Goal: Task Accomplishment & Management: Manage account settings

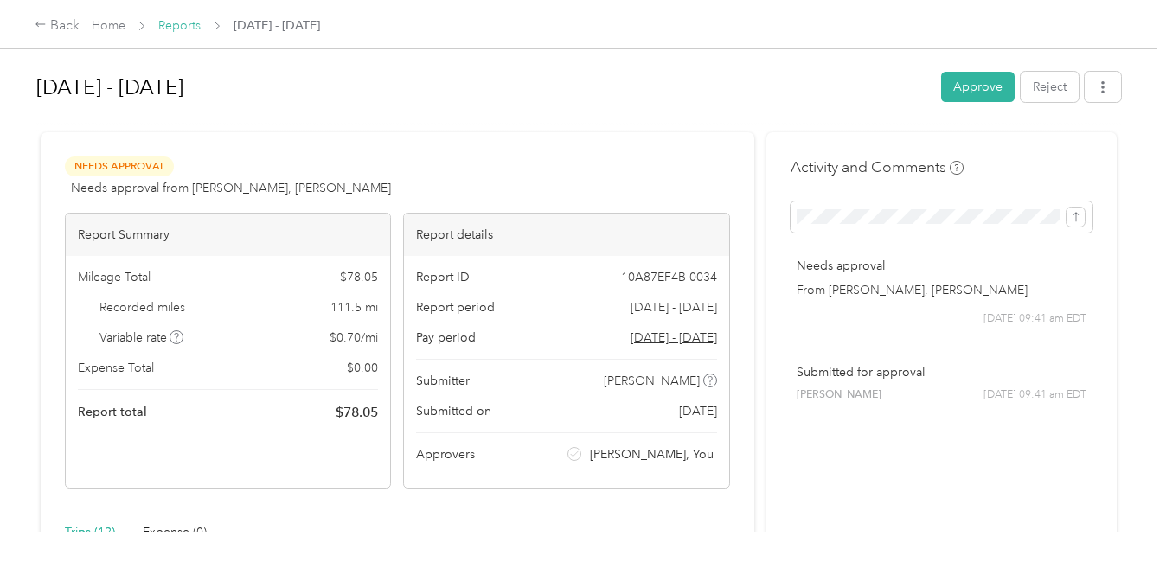
click at [171, 28] on link "Reports" at bounding box center [179, 25] width 42 height 15
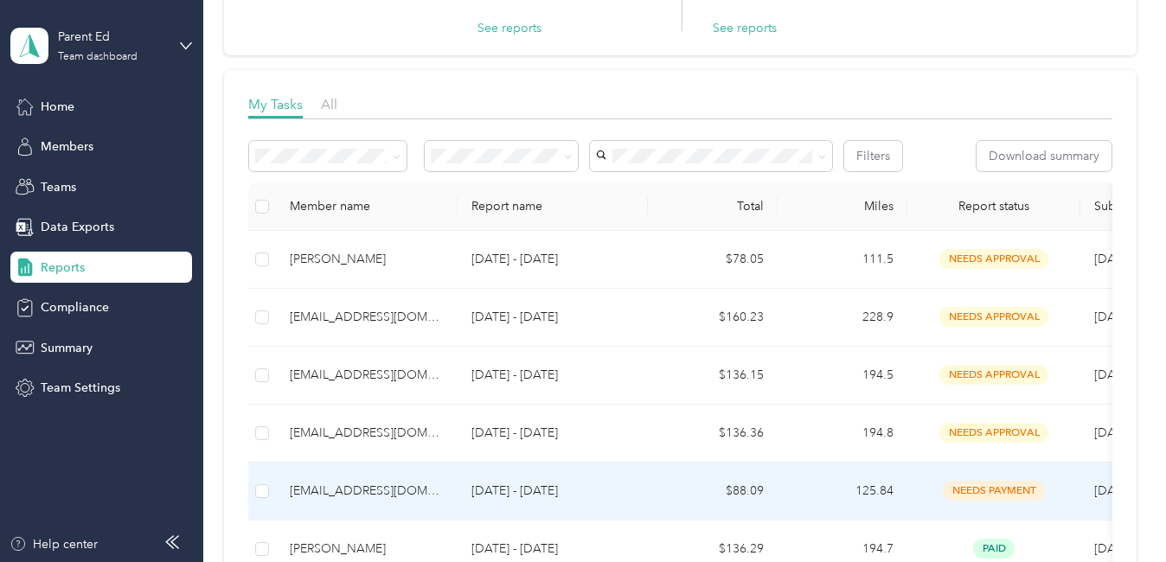
scroll to position [259, 0]
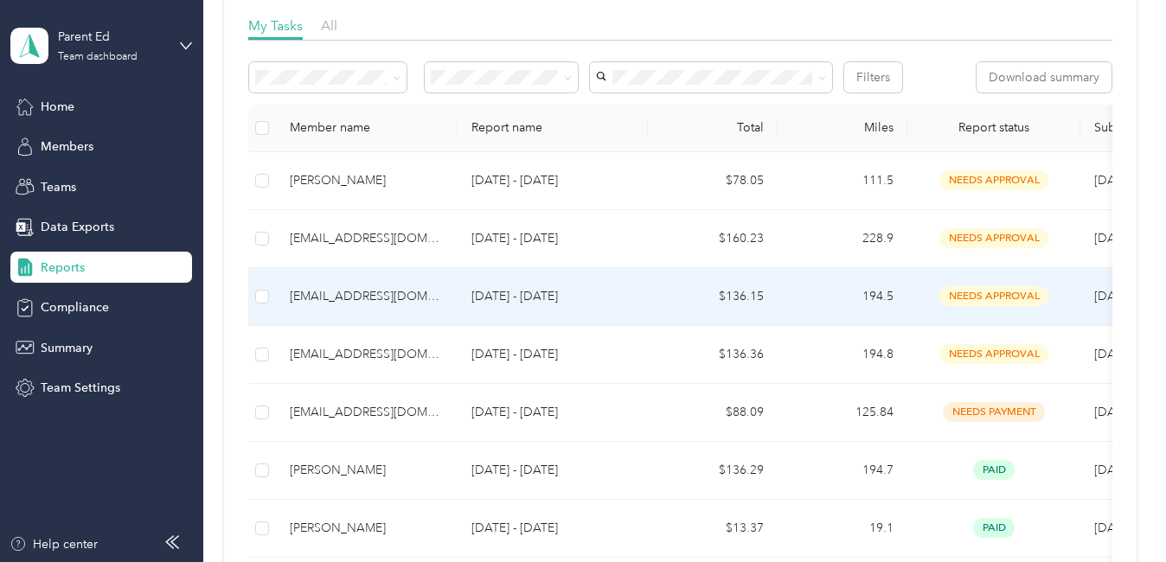
click at [335, 288] on div "[EMAIL_ADDRESS][DOMAIN_NAME]" at bounding box center [367, 296] width 154 height 19
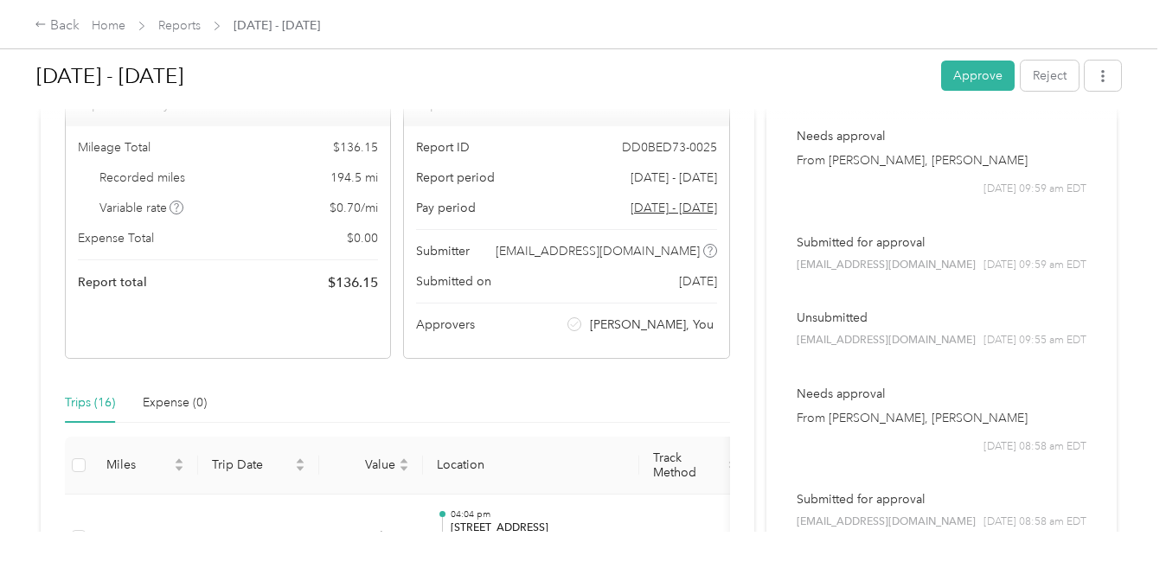
scroll to position [476, 0]
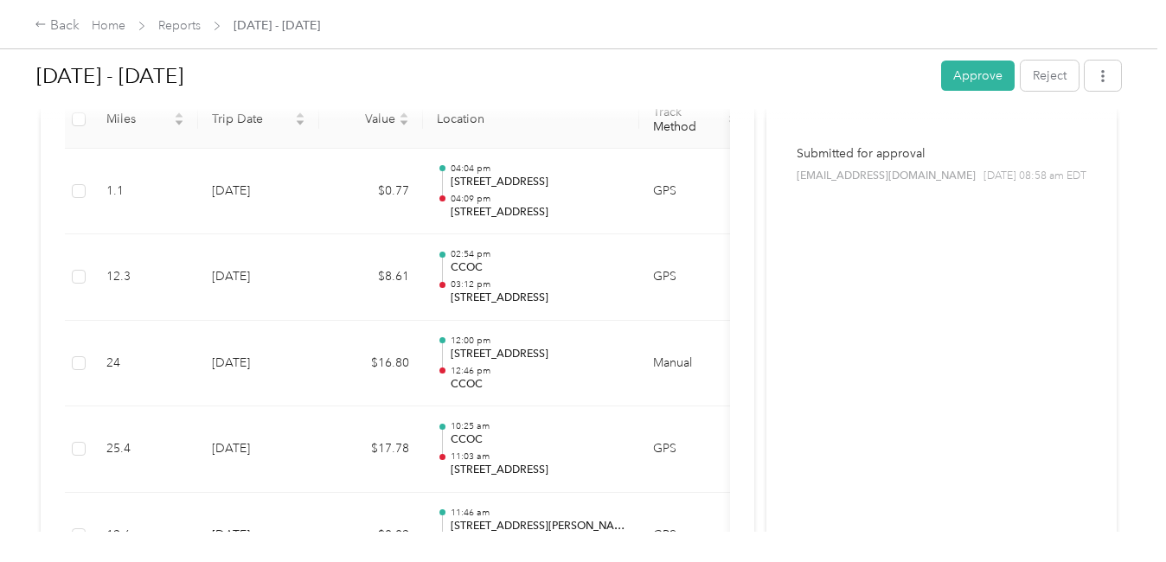
click at [975, 72] on button "Approve" at bounding box center [978, 76] width 74 height 30
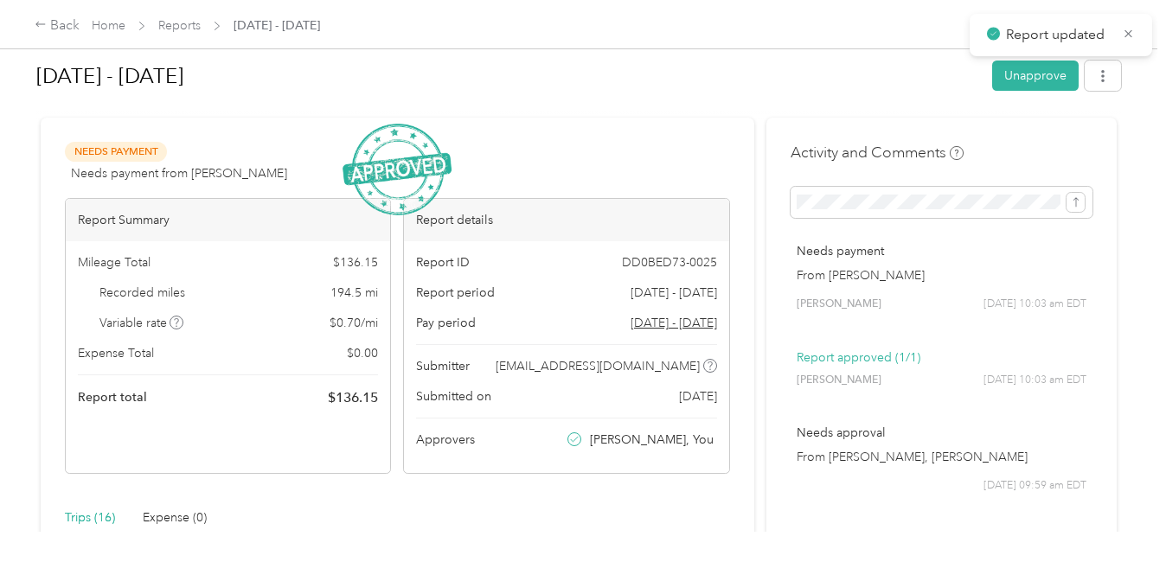
scroll to position [0, 0]
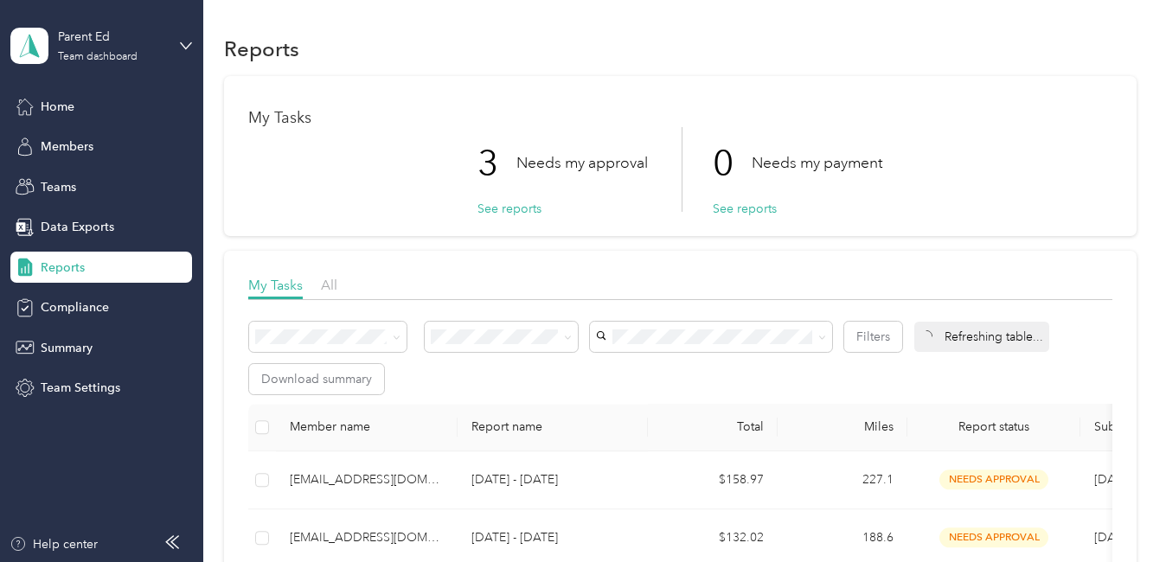
scroll to position [173, 0]
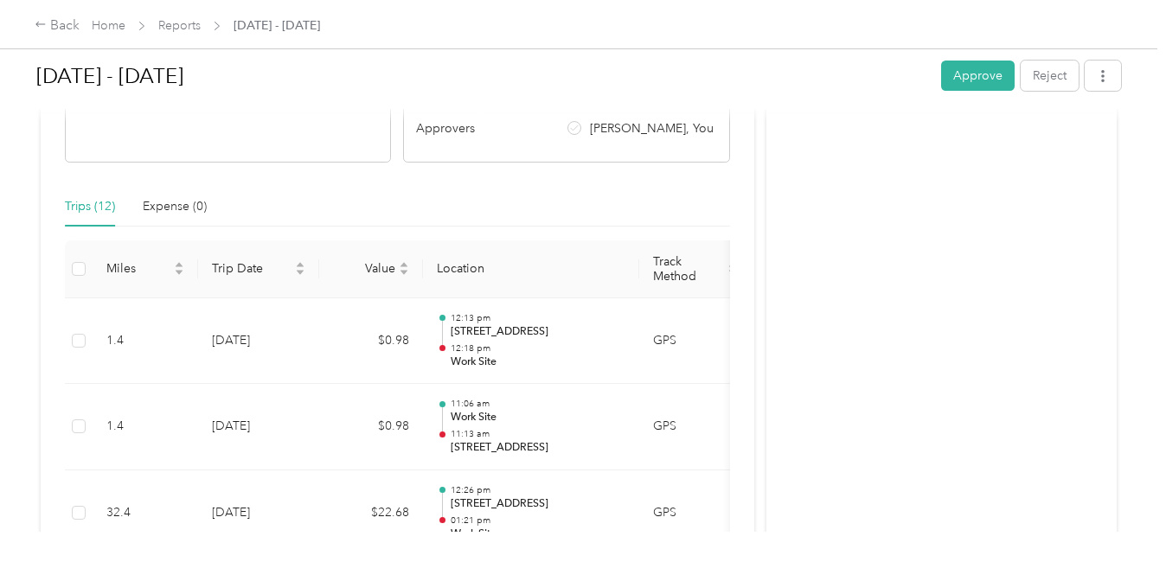
scroll to position [323, 0]
